Goal: Find contact information: Find contact information

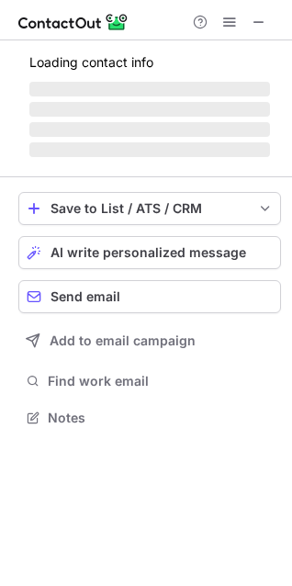
scroll to position [416, 292]
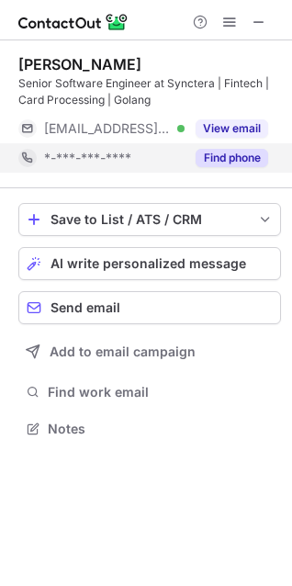
click at [236, 156] on button "Find phone" at bounding box center [232, 158] width 73 height 18
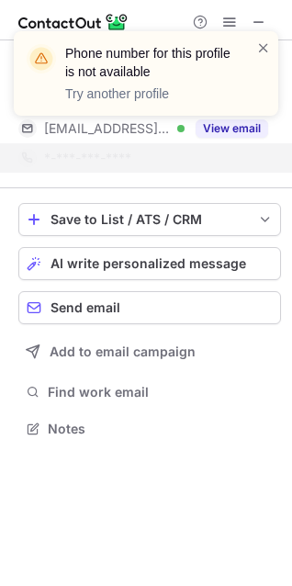
click at [271, 42] on div "Phone number for this profile is not available Try another profile" at bounding box center [146, 73] width 264 height 84
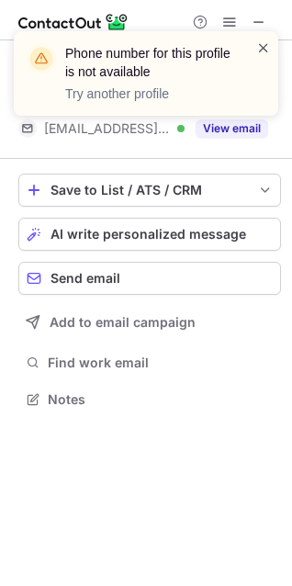
click at [263, 49] on span at bounding box center [263, 48] width 15 height 18
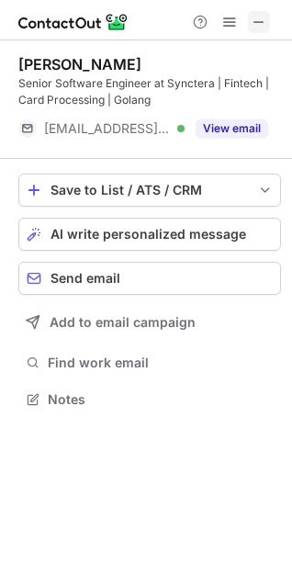
click at [264, 20] on span at bounding box center [259, 22] width 15 height 15
